Goal: Entertainment & Leisure: Consume media (video, audio)

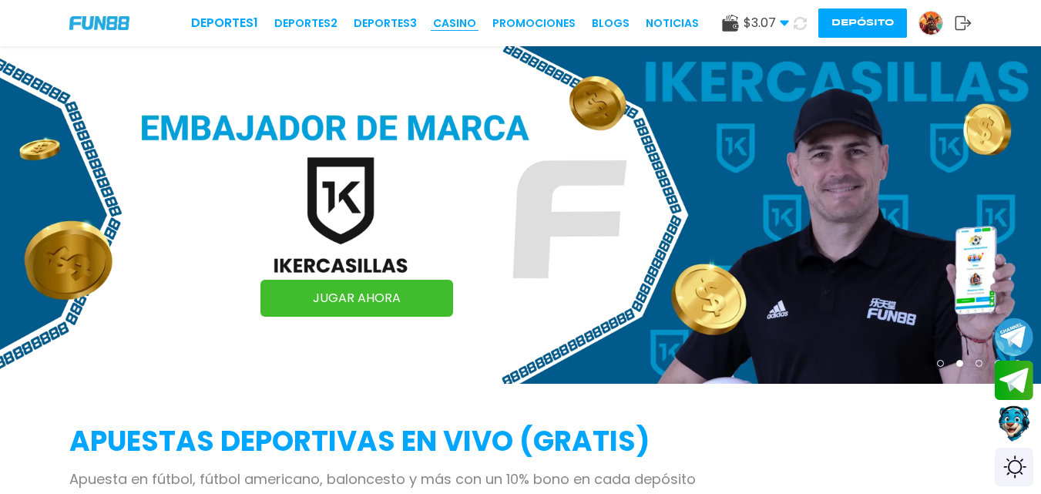
click at [452, 16] on link "CASINO" at bounding box center [454, 23] width 43 height 16
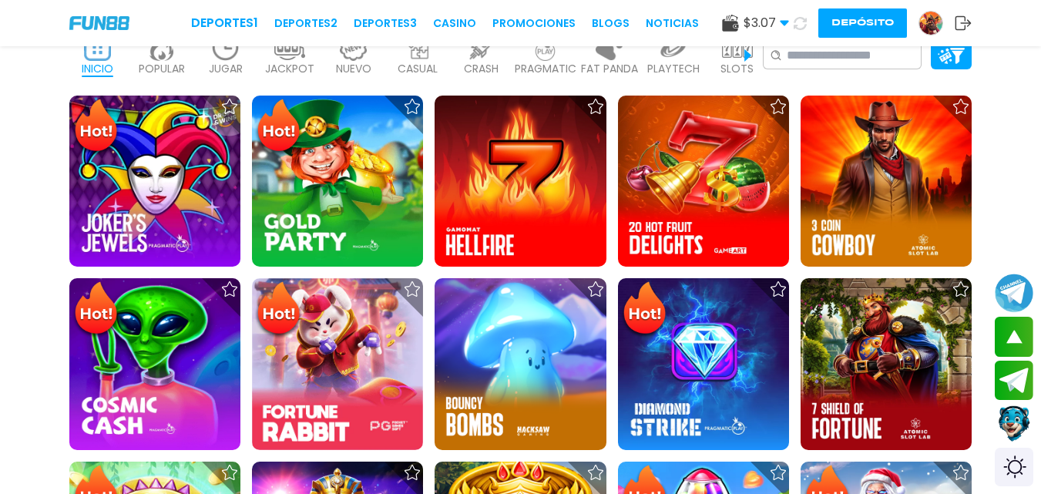
scroll to position [8, 0]
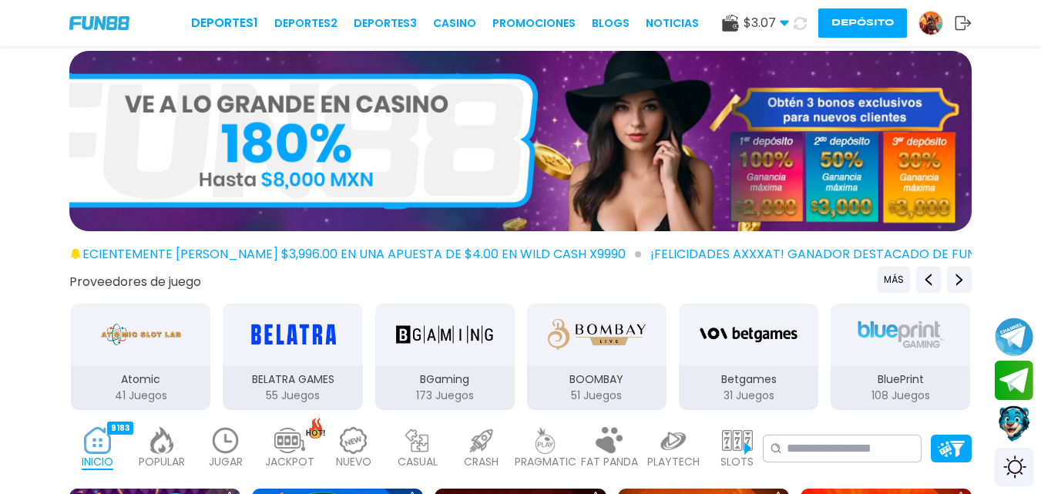
click at [217, 449] on img at bounding box center [225, 440] width 31 height 27
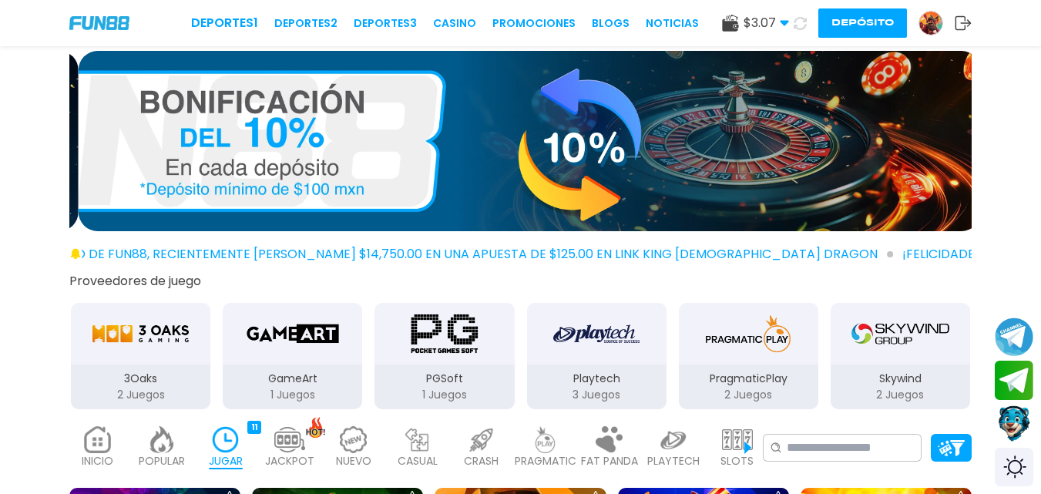
click at [210, 459] on p "JUGAR" at bounding box center [226, 461] width 34 height 16
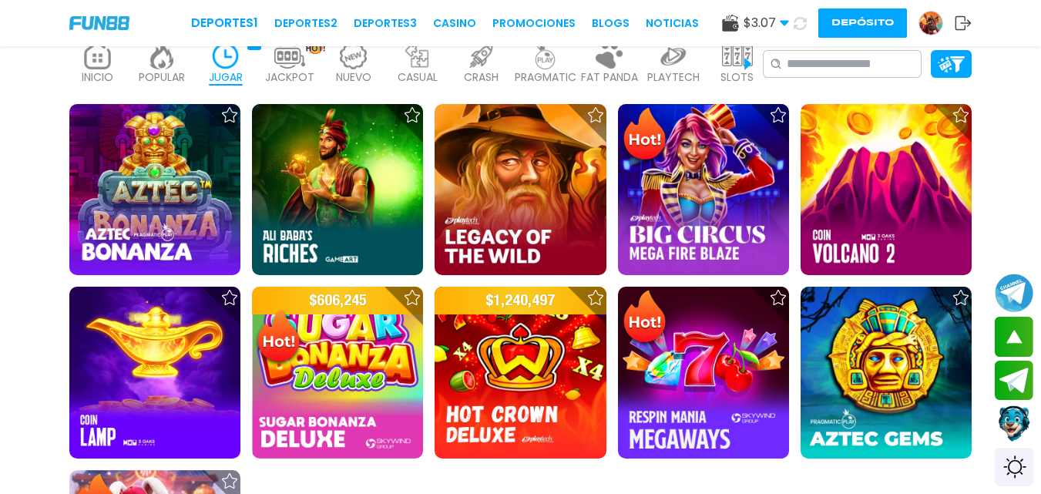
scroll to position [395, 0]
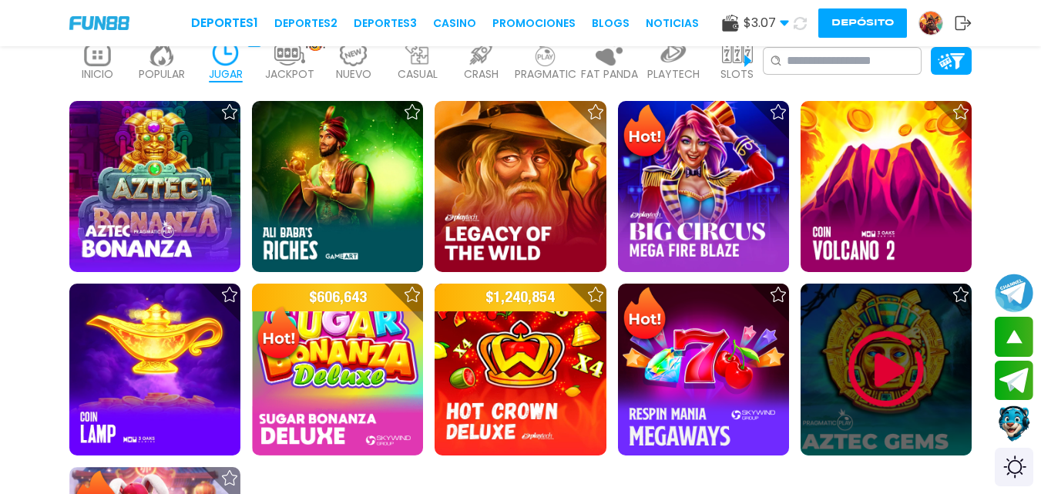
click at [887, 376] on img at bounding box center [886, 369] width 92 height 92
